Goal: Navigation & Orientation: Locate item on page

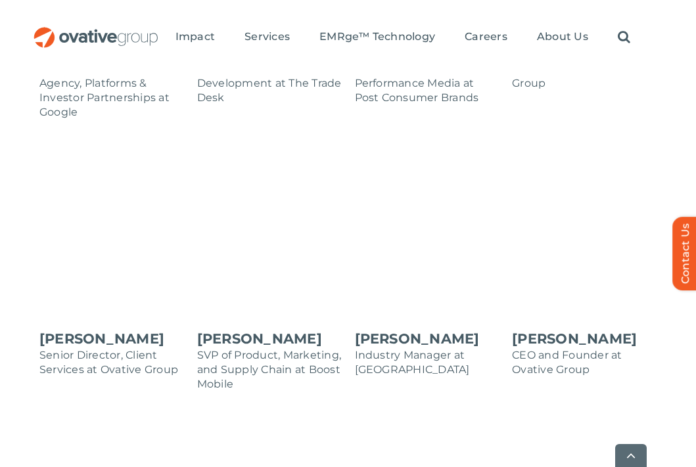
scroll to position [1170, 0]
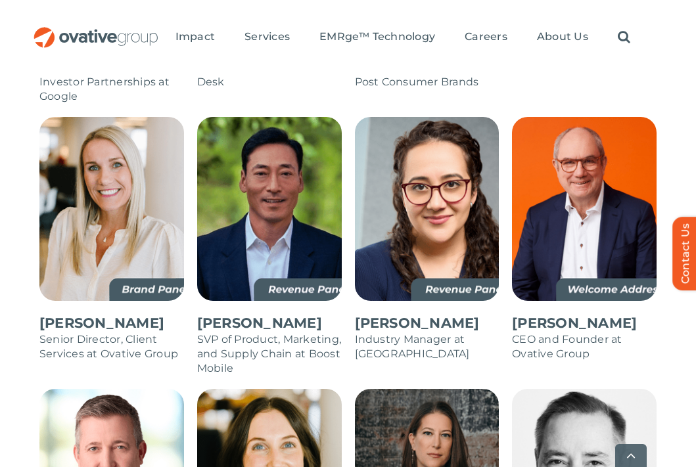
click at [277, 165] on img at bounding box center [269, 209] width 145 height 184
click at [279, 182] on img at bounding box center [269, 209] width 145 height 184
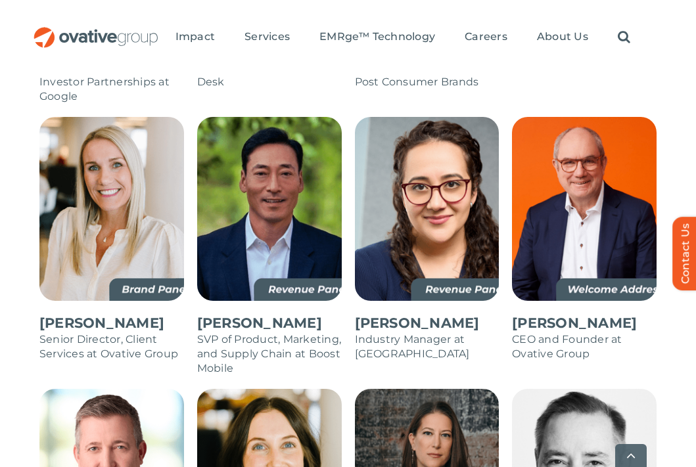
click at [279, 182] on img at bounding box center [269, 209] width 145 height 184
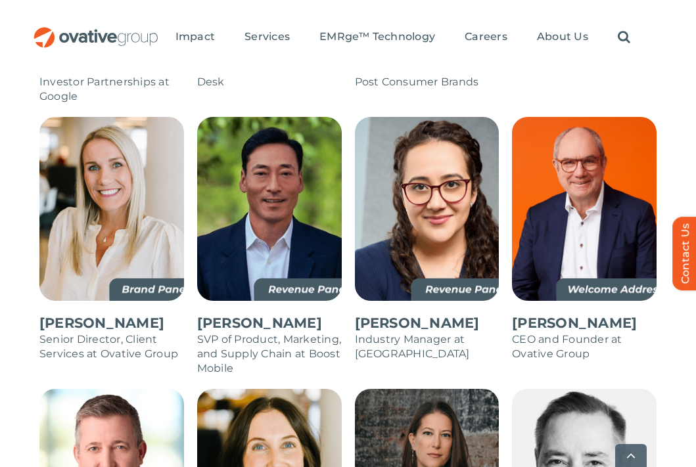
click at [279, 182] on img at bounding box center [269, 209] width 145 height 184
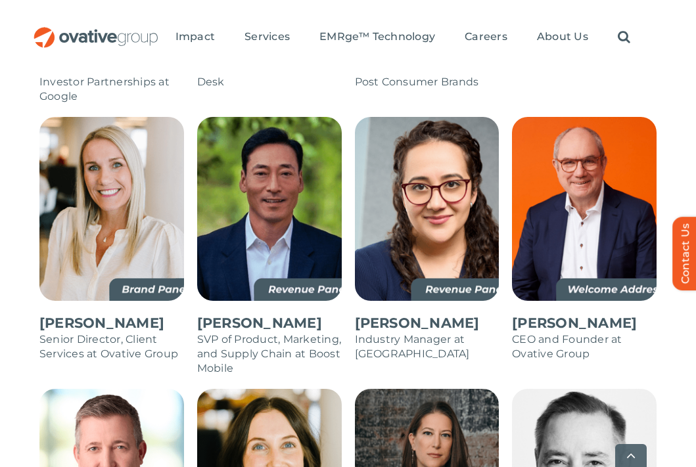
click at [279, 182] on img at bounding box center [269, 209] width 145 height 184
